Goal: Task Accomplishment & Management: Use online tool/utility

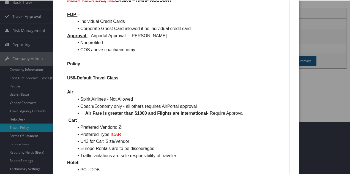
scroll to position [55, 0]
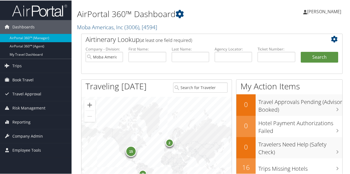
click at [226, 20] on div "AirPortal 360™ Dashboard Moba Americas, Inc ( 3006 ) , [ 4594 ] Moba Americas, …" at bounding box center [167, 17] width 180 height 28
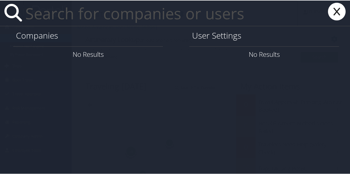
click at [33, 36] on h1 "Companies" at bounding box center [88, 35] width 144 height 12
click at [66, 36] on h1 "Companies" at bounding box center [88, 35] width 144 height 12
click at [127, 36] on h1 "Companies" at bounding box center [88, 35] width 144 height 12
click at [101, 60] on div "No Results" at bounding box center [88, 54] width 150 height 16
click at [231, 33] on h1 "User Settings" at bounding box center [264, 35] width 144 height 12
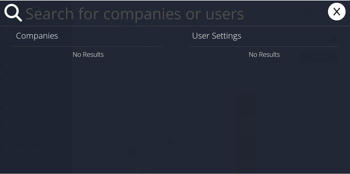
click at [160, 14] on input "text" at bounding box center [160, 12] width 275 height 25
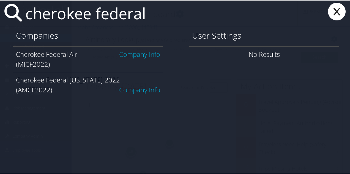
type input "cherokee federal"
click at [137, 52] on link "Company Info" at bounding box center [139, 53] width 41 height 9
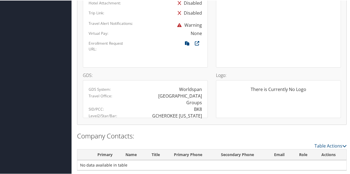
scroll to position [357, 0]
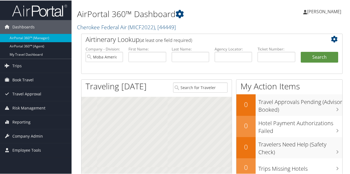
click at [210, 21] on h2 "Cherokee Federal Air ( MICF2022 ) , [ 44449 ]" at bounding box center [167, 25] width 180 height 9
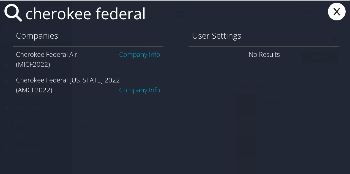
click at [142, 85] on link "Company Info" at bounding box center [139, 89] width 41 height 9
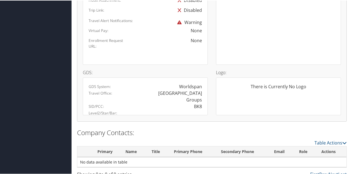
scroll to position [368, 0]
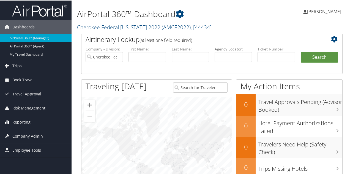
click at [15, 118] on span "Reporting" at bounding box center [21, 122] width 18 height 14
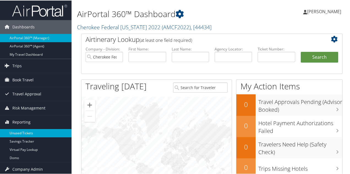
click at [28, 130] on link "Unused Tickets" at bounding box center [36, 132] width 72 height 8
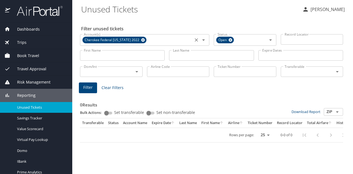
select select "US"
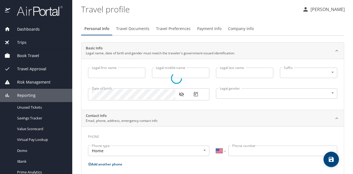
type input "[PERSON_NAME]"
type input "[DEMOGRAPHIC_DATA]"
select select "US"
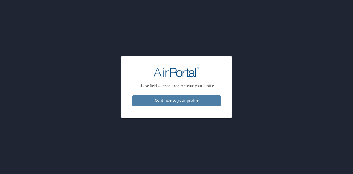
click at [185, 101] on span "Continue to your profile" at bounding box center [176, 100] width 79 height 7
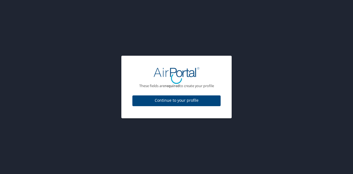
select select "US"
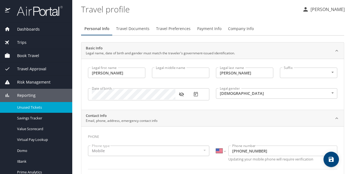
click at [52, 103] on link "Unused Tickets" at bounding box center [36, 107] width 72 height 11
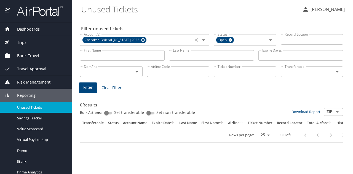
click at [141, 39] on icon at bounding box center [143, 40] width 4 height 6
click at [181, 56] on input "Last Name" at bounding box center [211, 55] width 85 height 10
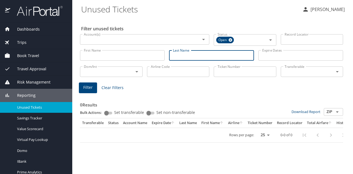
click at [171, 71] on input "Airline Code" at bounding box center [178, 71] width 63 height 10
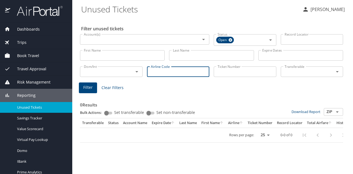
click at [222, 71] on input "Ticket Number" at bounding box center [245, 71] width 63 height 10
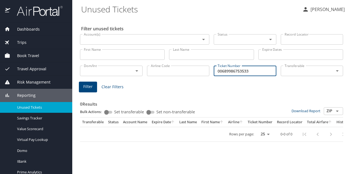
click at [94, 87] on button "Filter" at bounding box center [88, 87] width 18 height 11
click at [86, 83] on span "Filter" at bounding box center [87, 86] width 9 height 7
click at [262, 72] on input "00689986753533" at bounding box center [245, 71] width 63 height 10
type input "0"
type input "0068998675353"
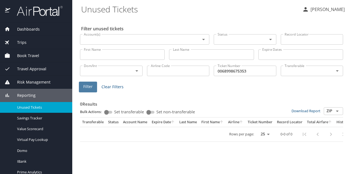
click at [86, 90] on span "Filter" at bounding box center [87, 86] width 9 height 7
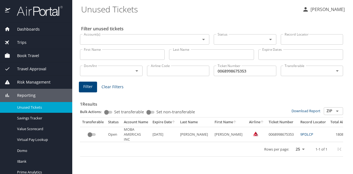
scroll to position [0, 34]
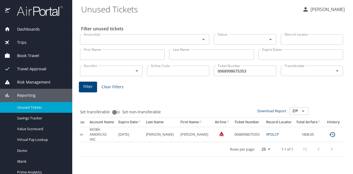
click at [345, 135] on icon "expand row" at bounding box center [348, 134] width 7 height 7
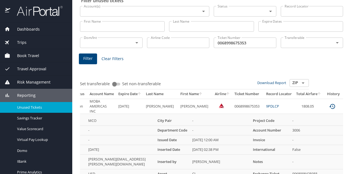
scroll to position [36, 0]
